Goal: Information Seeking & Learning: Learn about a topic

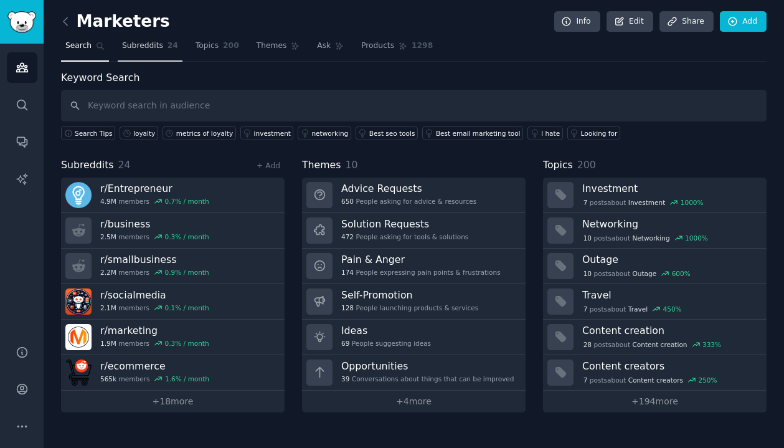
click at [154, 45] on span "Subreddits" at bounding box center [142, 45] width 41 height 11
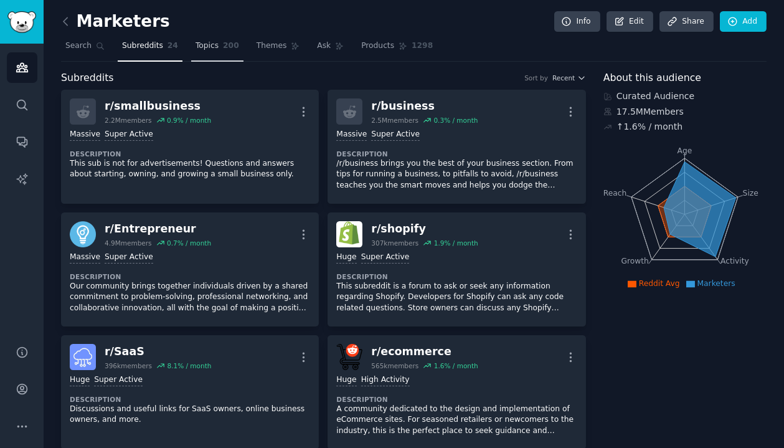
click at [225, 36] on link "Topics 200" at bounding box center [217, 49] width 52 height 26
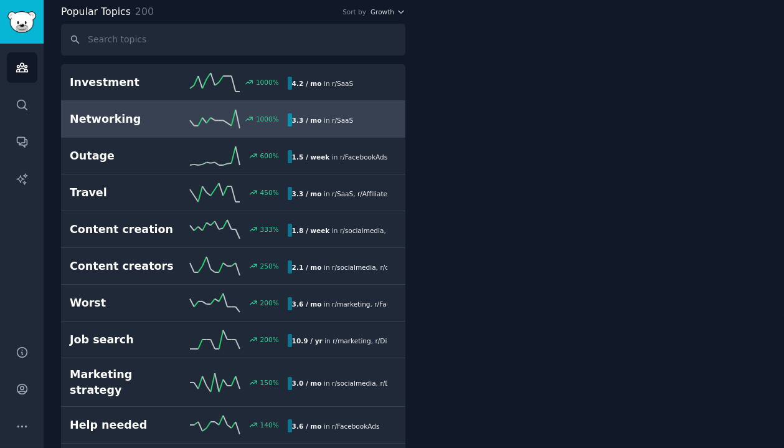
scroll to position [68, 0]
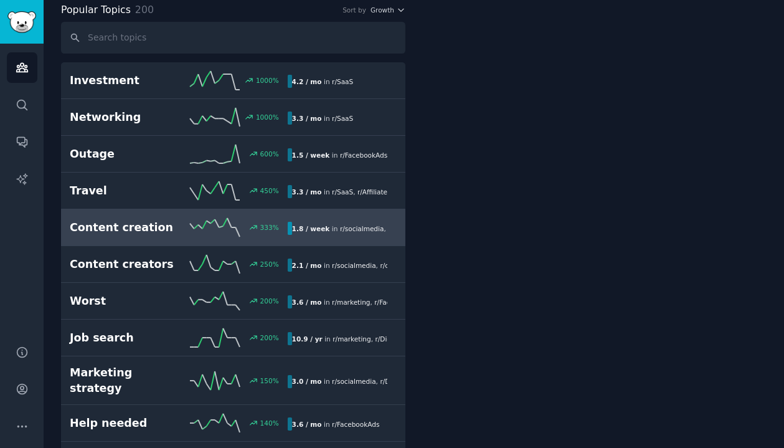
click at [239, 224] on div "333 %" at bounding box center [233, 227] width 109 height 19
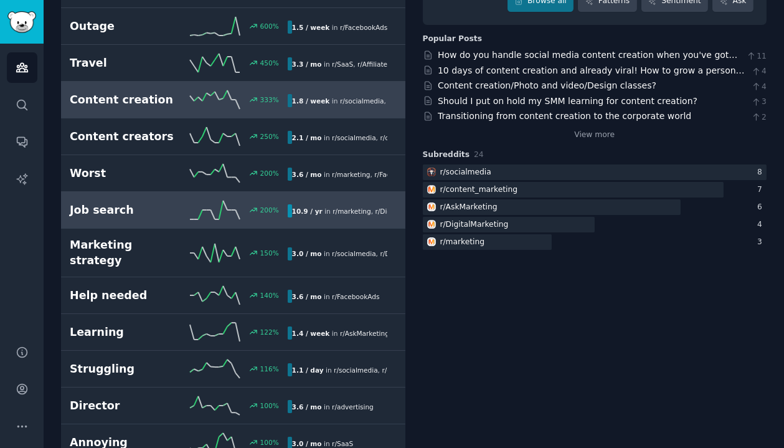
scroll to position [199, 0]
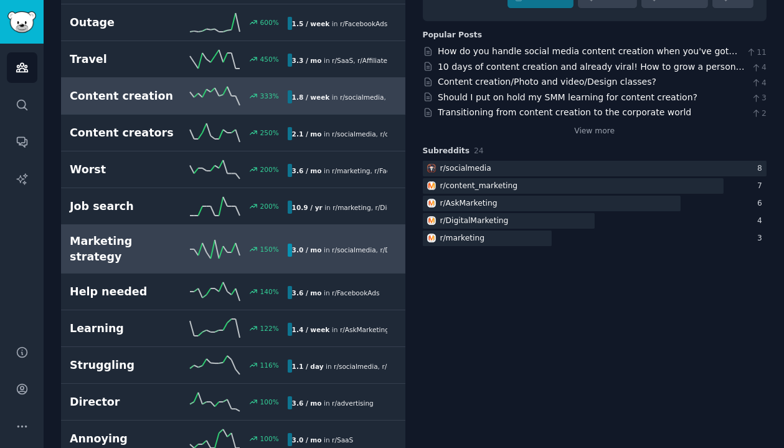
click at [256, 225] on link "Marketing strategy 150 % 3.0 / mo in r/ socialmedia , r/ DigitalMarketing 150% …" at bounding box center [233, 249] width 344 height 49
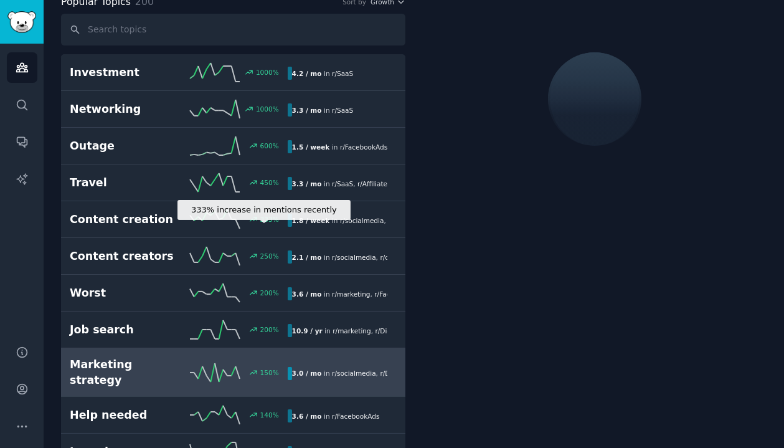
scroll to position [77, 0]
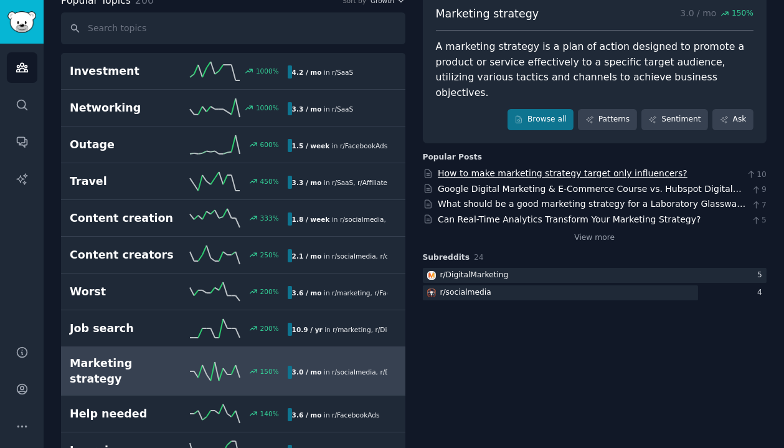
click at [498, 168] on link "How to make marketing strategy target only influencers?" at bounding box center [563, 173] width 250 height 10
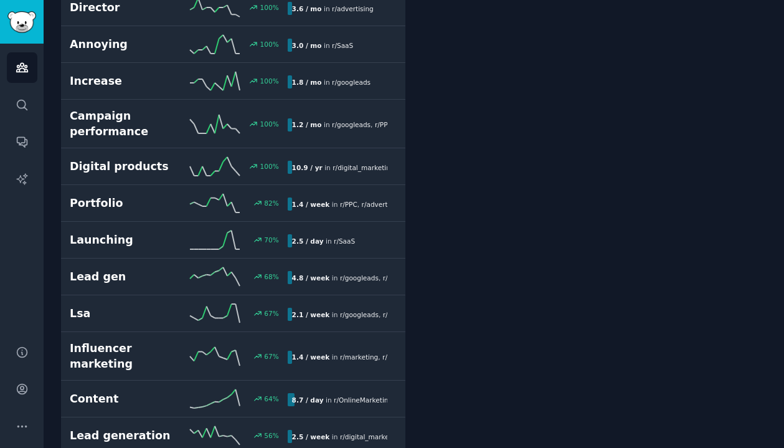
scroll to position [596, 0]
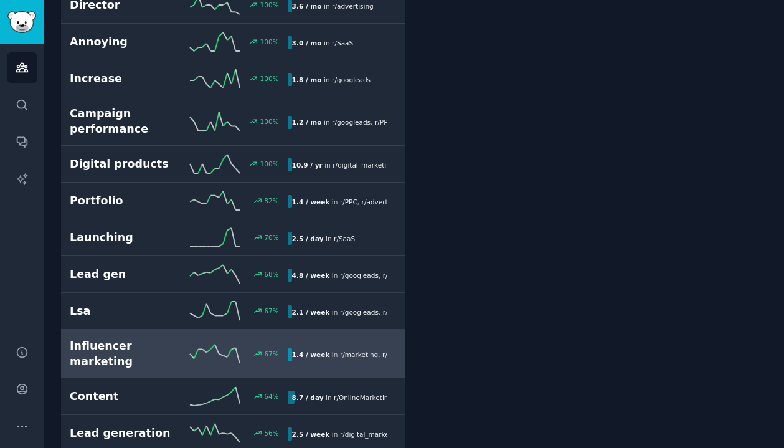
click at [154, 338] on h2 "Influencer marketing" at bounding box center [124, 353] width 109 height 31
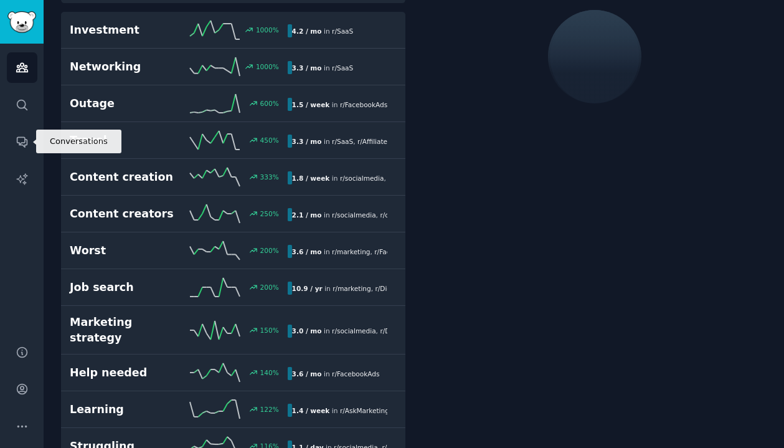
scroll to position [69, 0]
